Goal: Information Seeking & Learning: Understand process/instructions

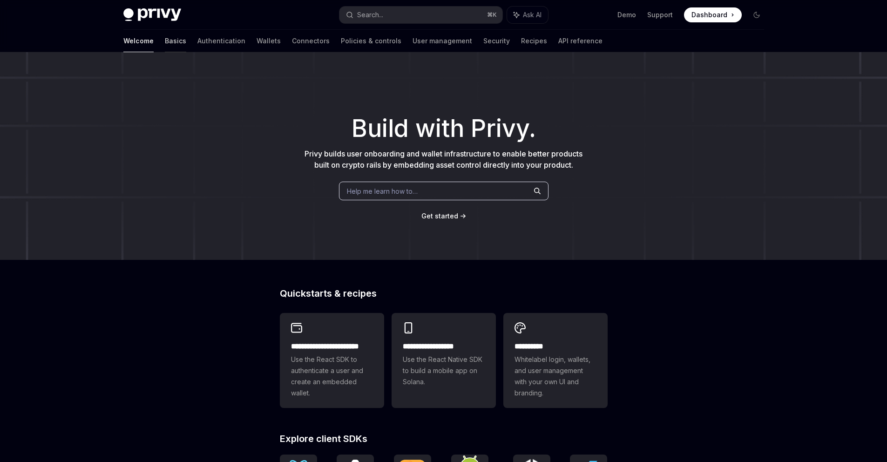
click at [165, 41] on link "Basics" at bounding box center [175, 41] width 21 height 22
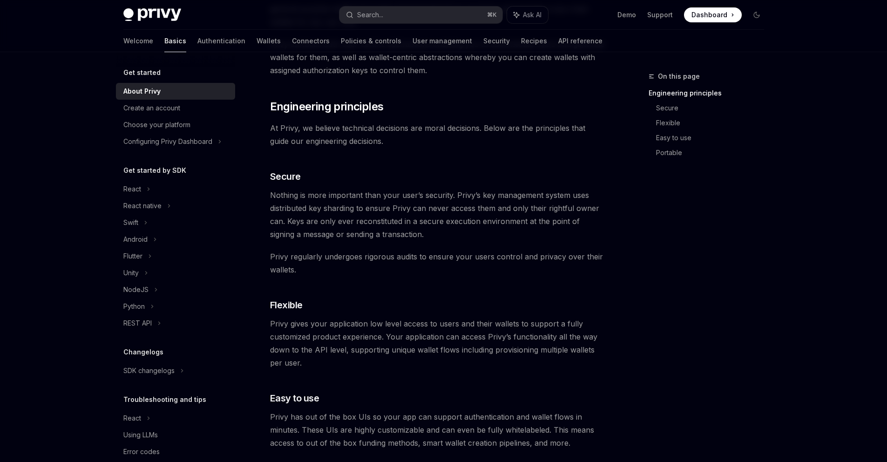
scroll to position [261, 0]
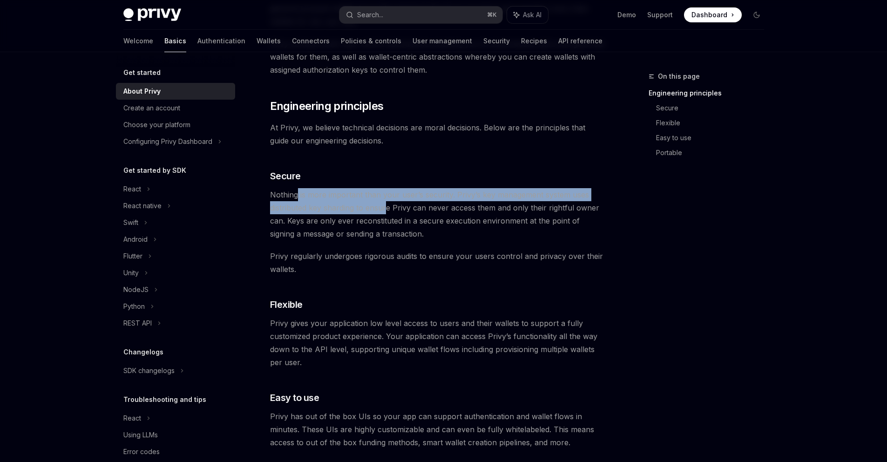
drag, startPoint x: 297, startPoint y: 195, endPoint x: 387, endPoint y: 205, distance: 91.0
click at [387, 205] on span "Nothing is more important than your user’s security. Privy’s key management sys…" at bounding box center [438, 214] width 336 height 52
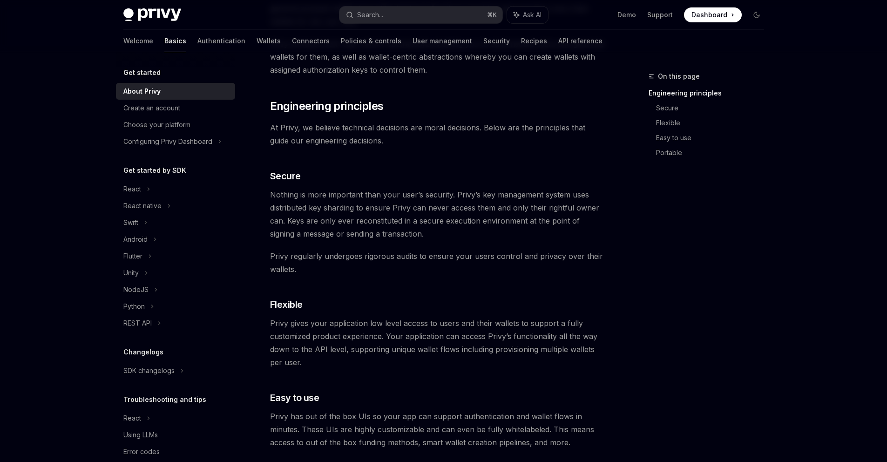
click at [458, 193] on span "Nothing is more important than your user’s security. Privy’s key management sys…" at bounding box center [438, 214] width 336 height 52
click at [273, 193] on span "Nothing is more important than your user’s security. Privy’s key management sys…" at bounding box center [438, 214] width 336 height 52
click at [362, 210] on span "Nothing is more important than your user’s security. Privy’s key management sys…" at bounding box center [438, 214] width 336 height 52
click at [343, 204] on span "Nothing is more important than your user’s security. Privy’s key management sys…" at bounding box center [438, 214] width 336 height 52
click at [344, 203] on span "Nothing is more important than your user’s security. Privy’s key management sys…" at bounding box center [438, 214] width 336 height 52
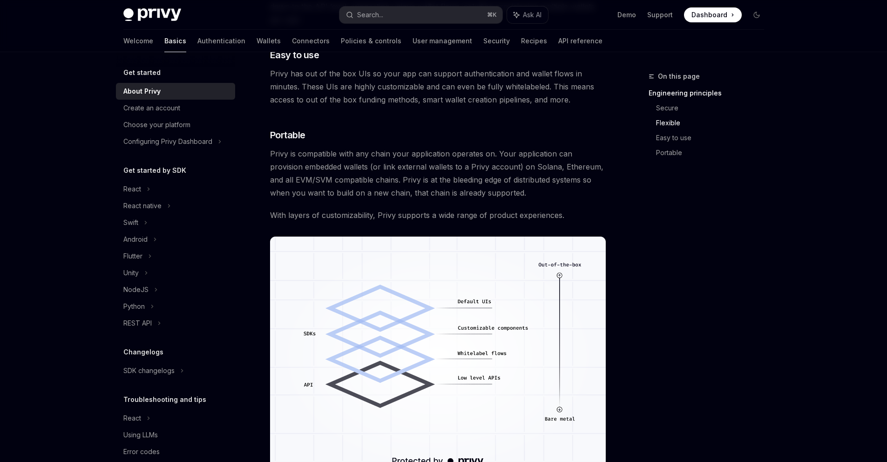
scroll to position [756, 0]
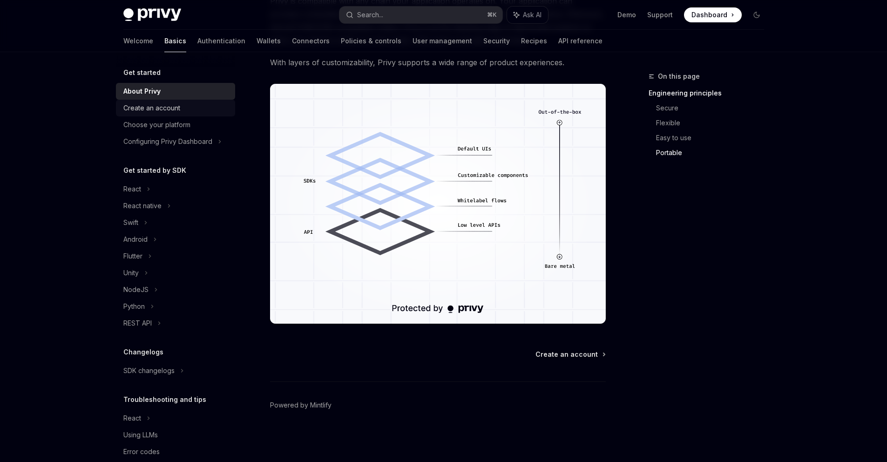
click at [131, 109] on div "Create an account" at bounding box center [151, 107] width 57 height 11
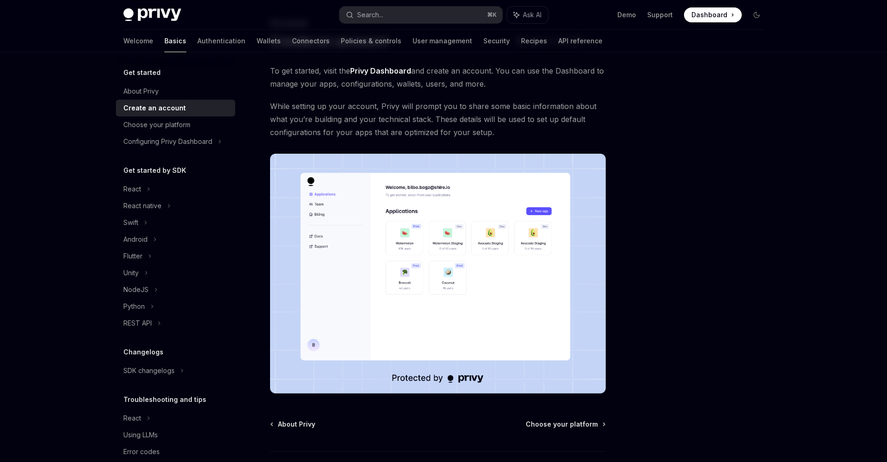
scroll to position [61, 0]
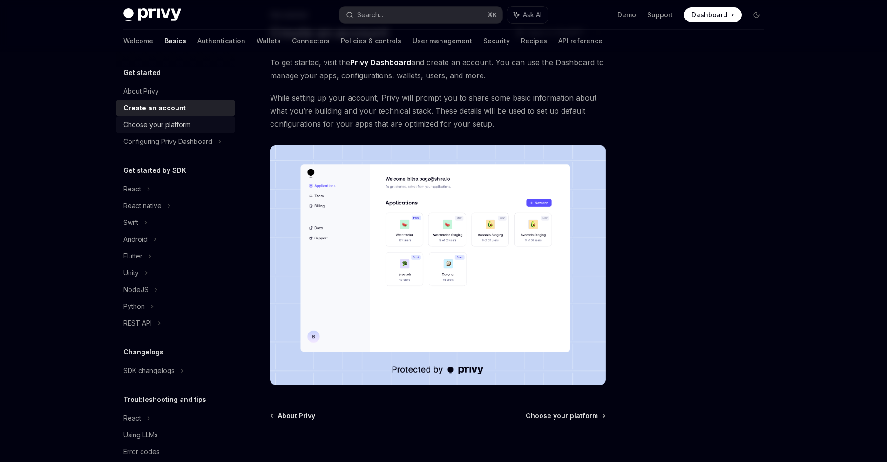
click at [172, 125] on div "Choose your platform" at bounding box center [156, 124] width 67 height 11
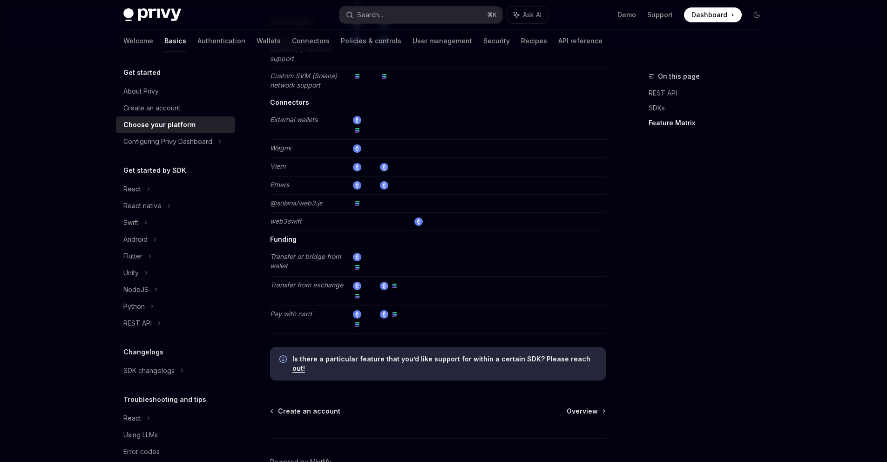
scroll to position [1670, 0]
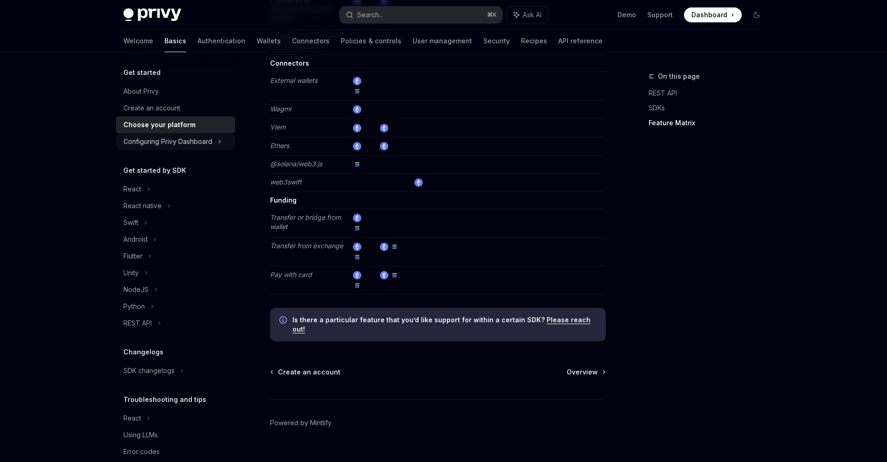
click at [150, 137] on div "Configuring Privy Dashboard" at bounding box center [167, 141] width 89 height 11
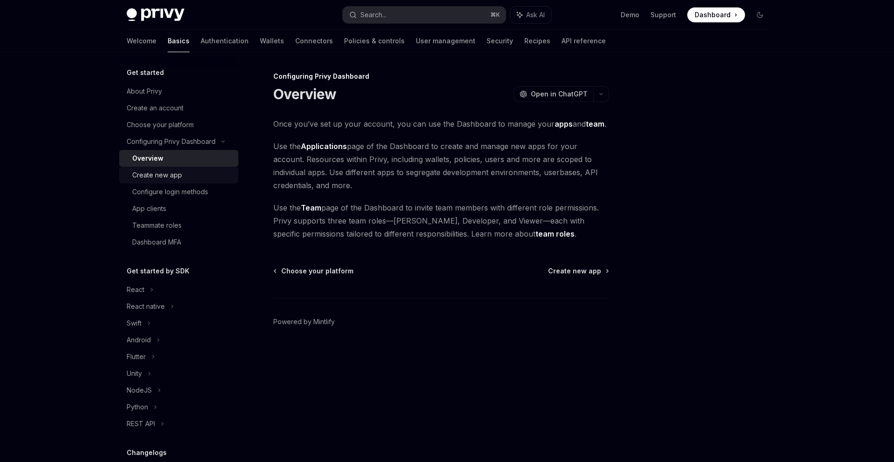
click at [166, 175] on div "Create new app" at bounding box center [157, 174] width 50 height 11
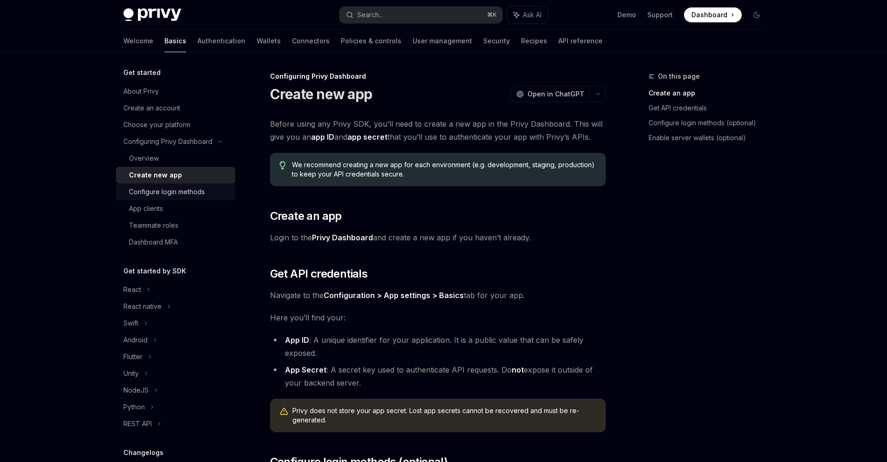
click at [168, 192] on div "Configure login methods" at bounding box center [167, 191] width 76 height 11
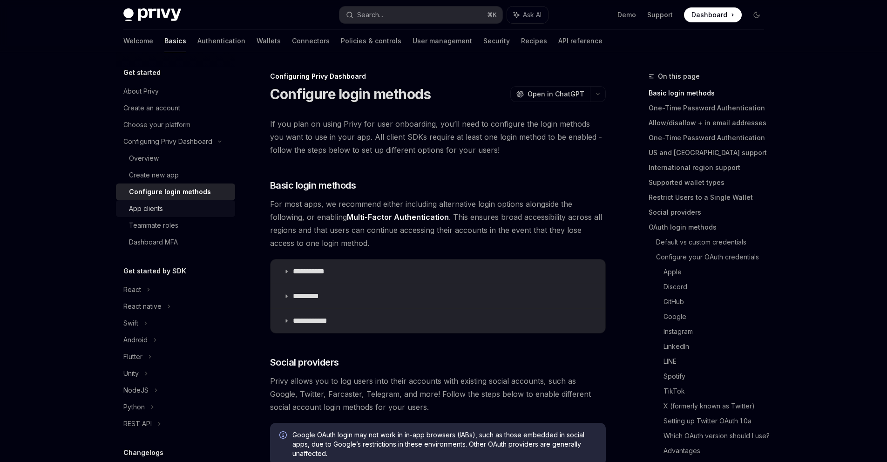
click at [170, 215] on link "App clients" at bounding box center [175, 208] width 119 height 17
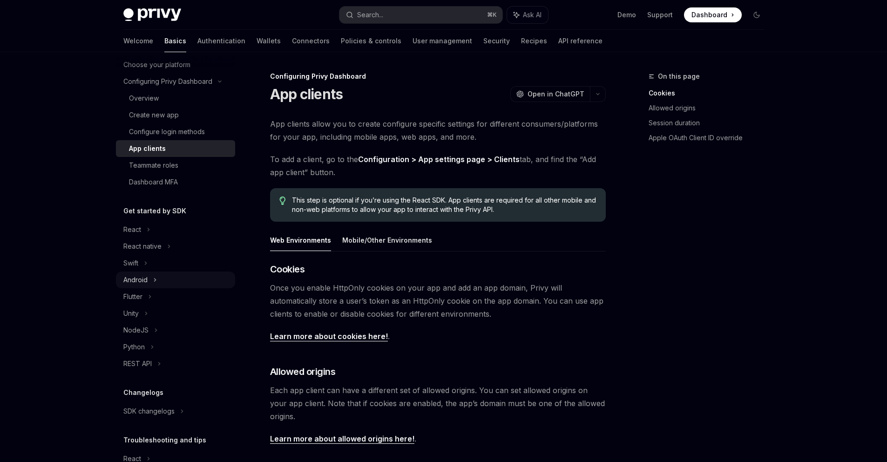
scroll to position [117, 0]
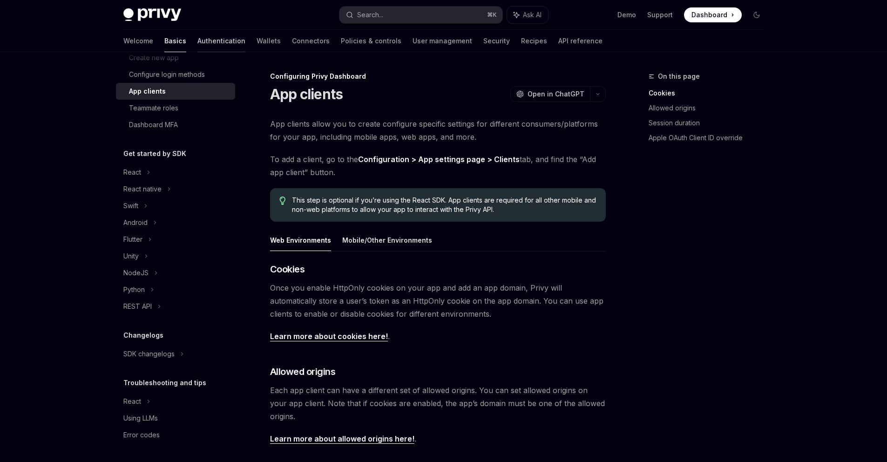
click at [197, 38] on link "Authentication" at bounding box center [221, 41] width 48 height 22
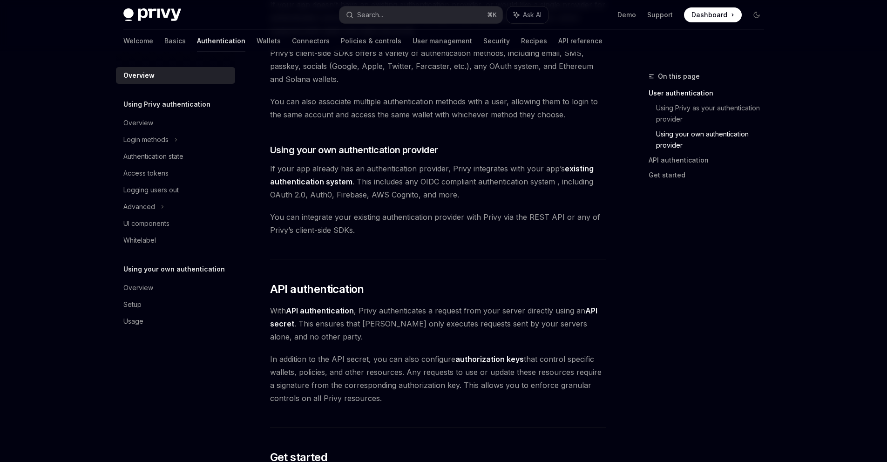
scroll to position [707, 0]
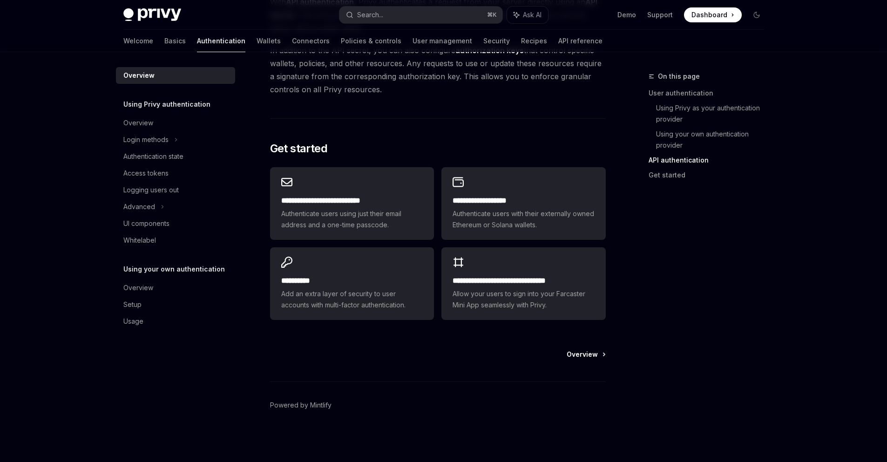
click at [586, 350] on span "Overview" at bounding box center [582, 354] width 31 height 9
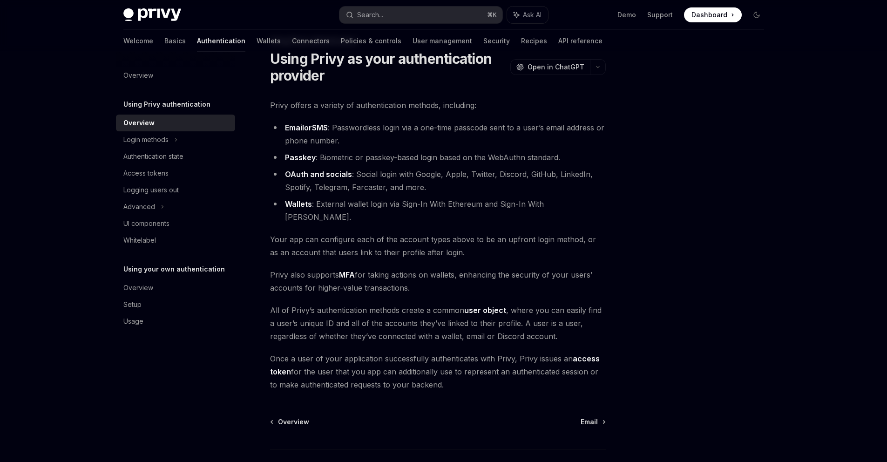
scroll to position [90, 0]
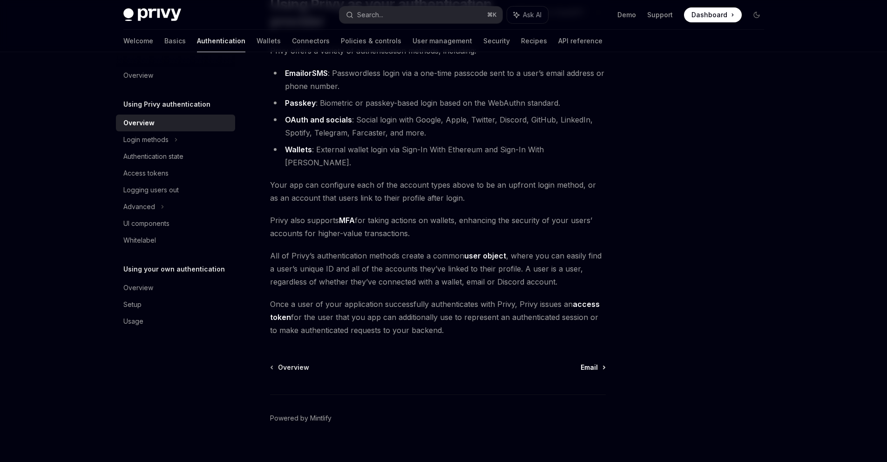
click at [596, 363] on span "Email" at bounding box center [589, 367] width 17 height 9
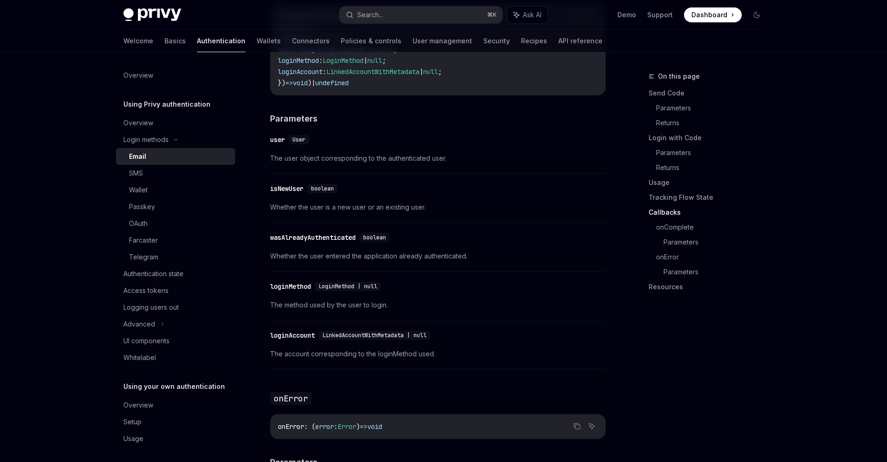
scroll to position [1806, 0]
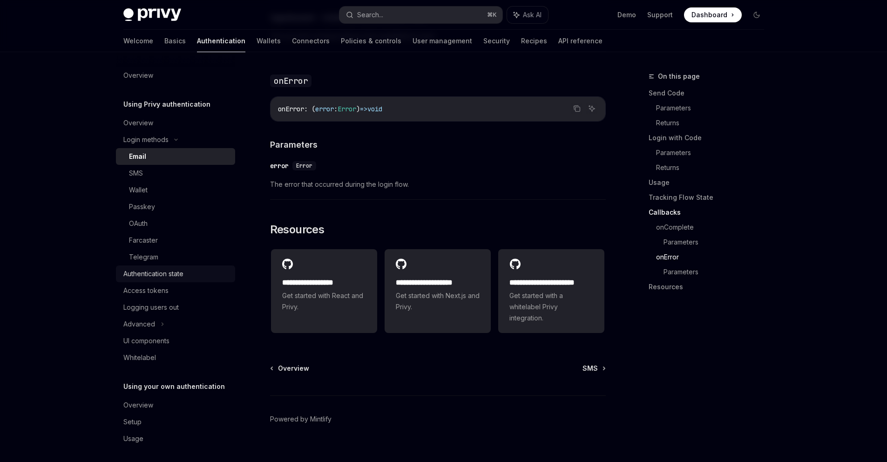
click at [160, 271] on div "Authentication state" at bounding box center [153, 273] width 60 height 11
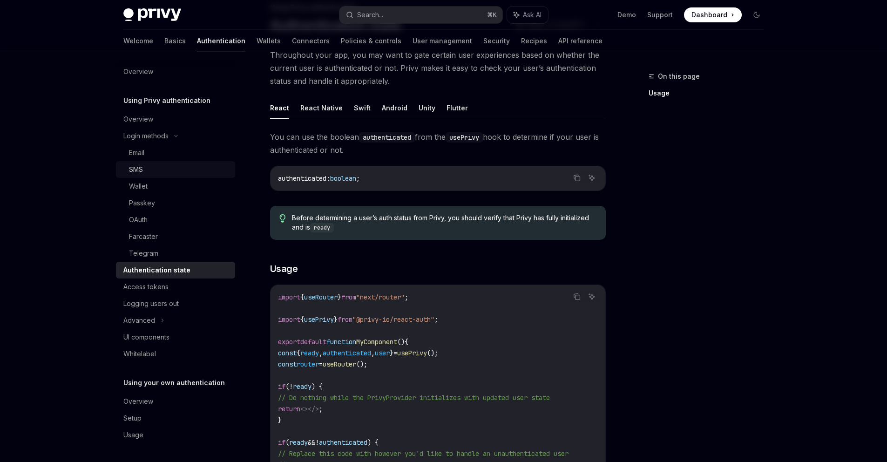
scroll to position [70, 0]
click at [257, 40] on link "Wallets" at bounding box center [269, 41] width 24 height 22
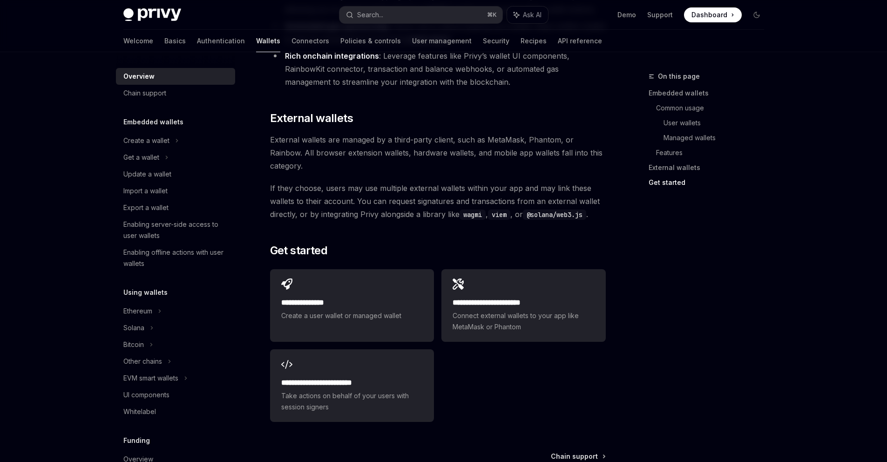
scroll to position [1371, 0]
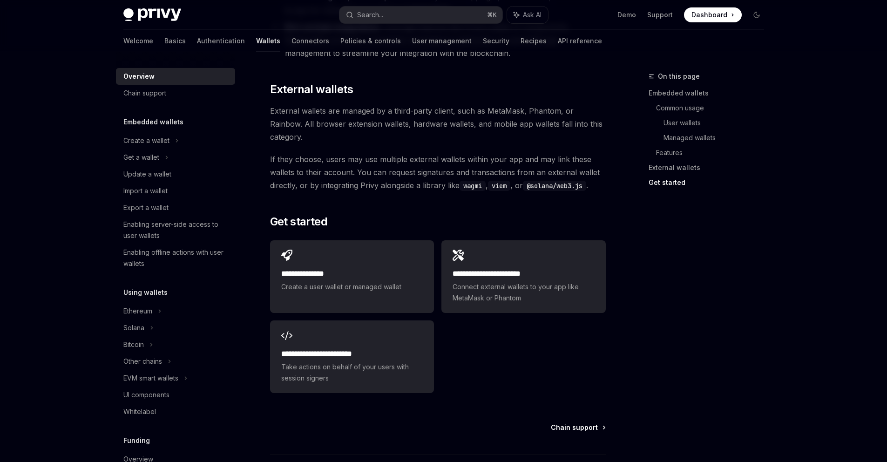
click at [572, 423] on span "Chain support" at bounding box center [574, 427] width 47 height 9
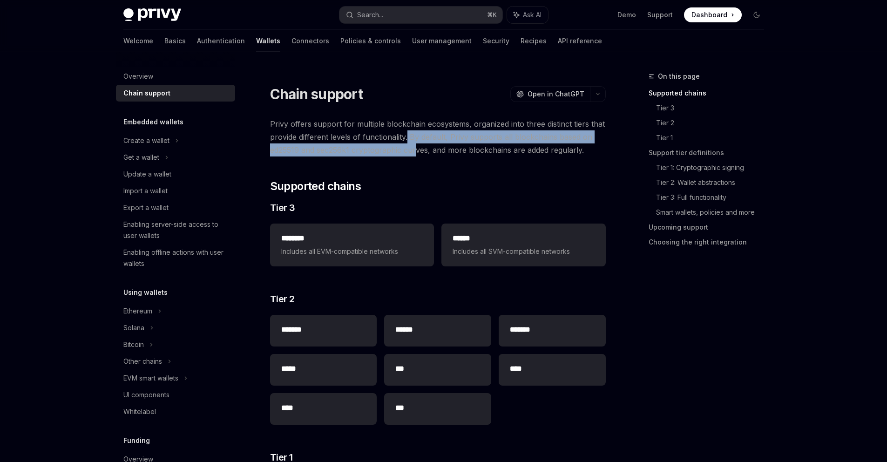
drag, startPoint x: 407, startPoint y: 130, endPoint x: 414, endPoint y: 147, distance: 18.2
click at [414, 147] on span "Privy offers support for multiple blockchain ecosystems, organized into three d…" at bounding box center [438, 136] width 336 height 39
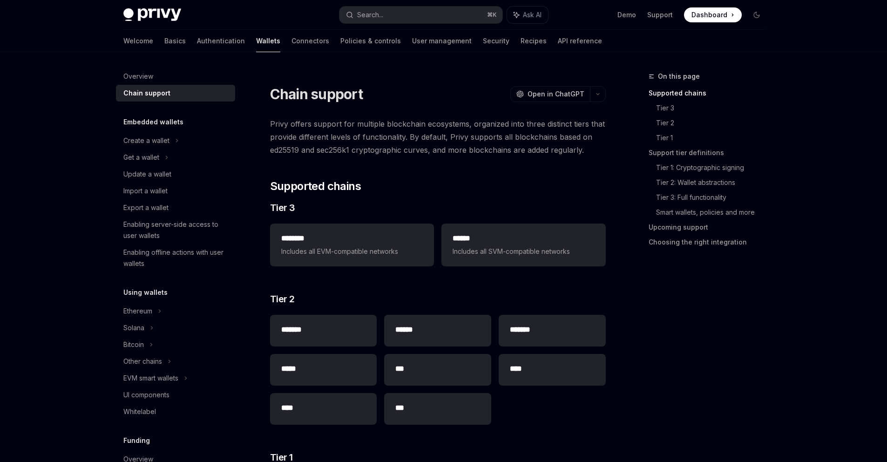
click at [357, 151] on span "Privy offers support for multiple blockchain ecosystems, organized into three d…" at bounding box center [438, 136] width 336 height 39
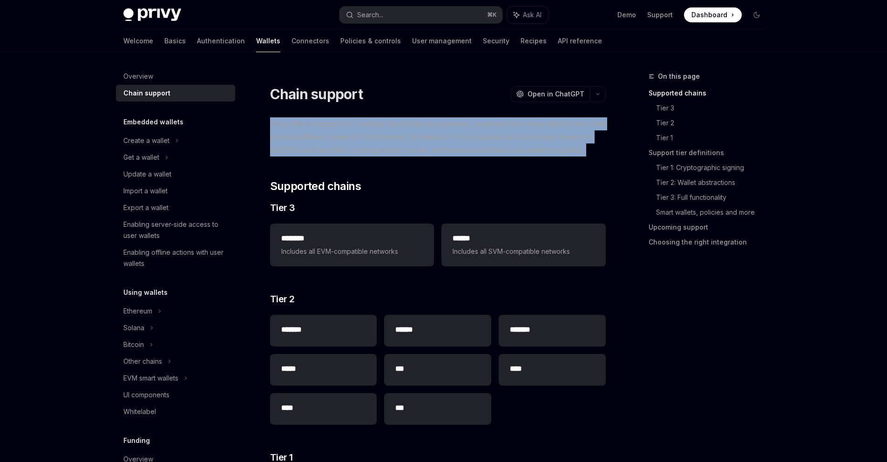
click at [357, 151] on span "Privy offers support for multiple blockchain ecosystems, organized into three d…" at bounding box center [438, 136] width 336 height 39
click at [300, 155] on span "Privy offers support for multiple blockchain ecosystems, organized into three d…" at bounding box center [438, 136] width 336 height 39
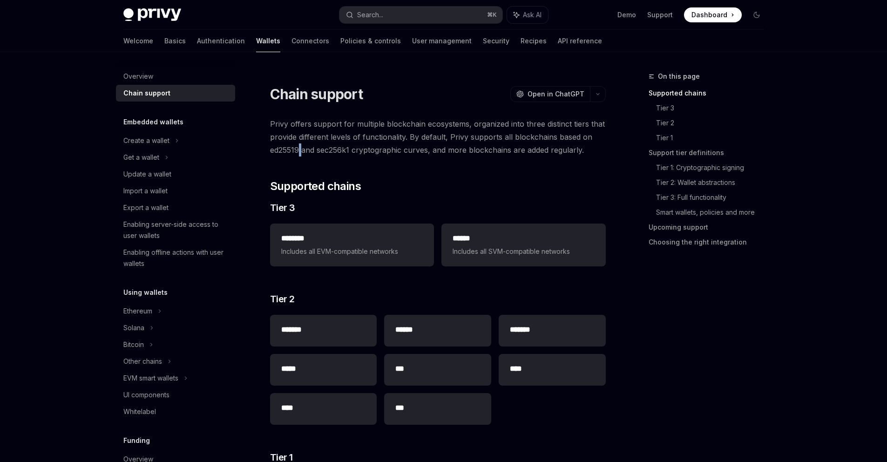
click at [300, 155] on span "Privy offers support for multiple blockchain ecosystems, organized into three d…" at bounding box center [438, 136] width 336 height 39
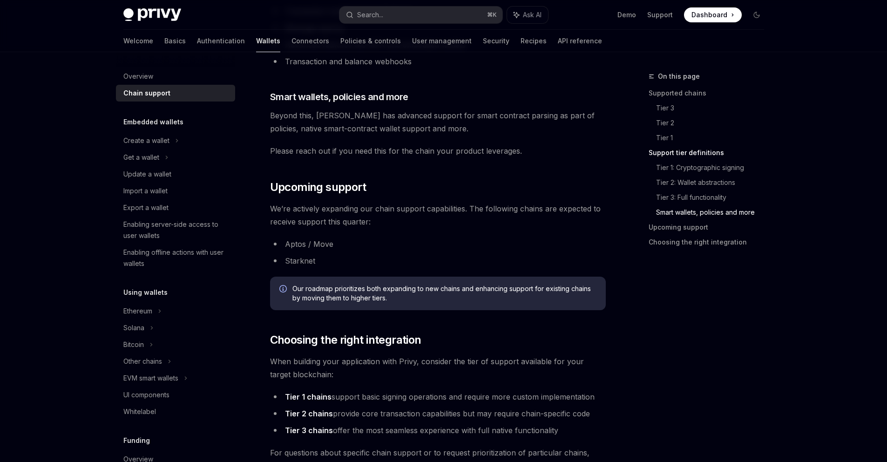
scroll to position [1099, 0]
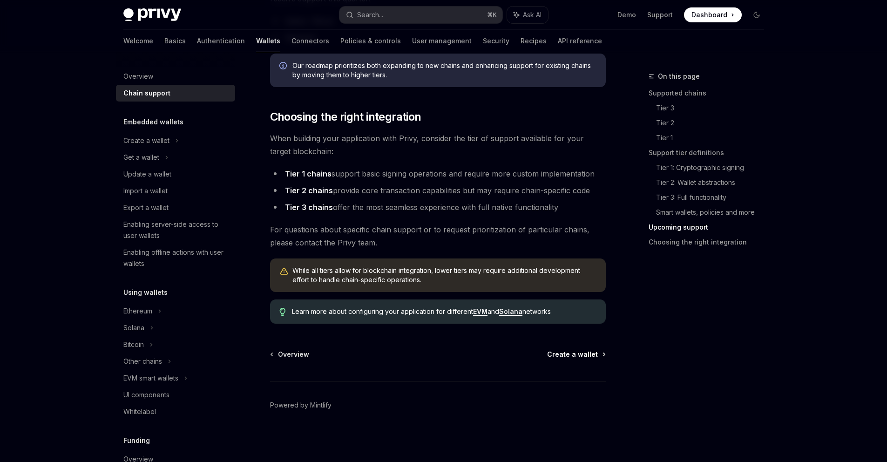
click at [568, 357] on span "Create a wallet" at bounding box center [572, 354] width 51 height 9
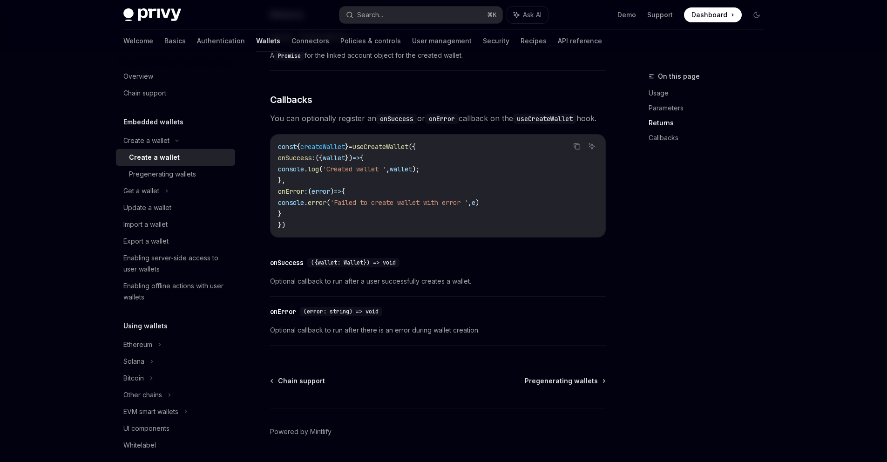
scroll to position [651, 0]
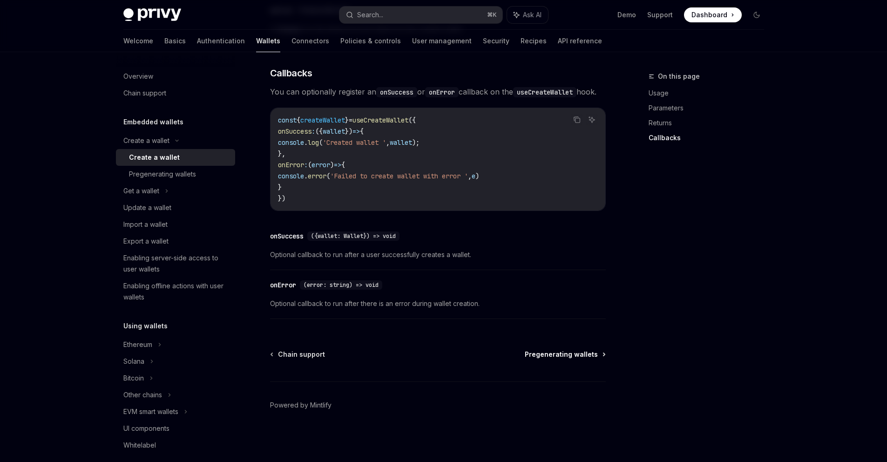
click at [561, 355] on span "Pregenerating wallets" at bounding box center [561, 354] width 73 height 9
type textarea "*"
